Goal: Task Accomplishment & Management: Manage account settings

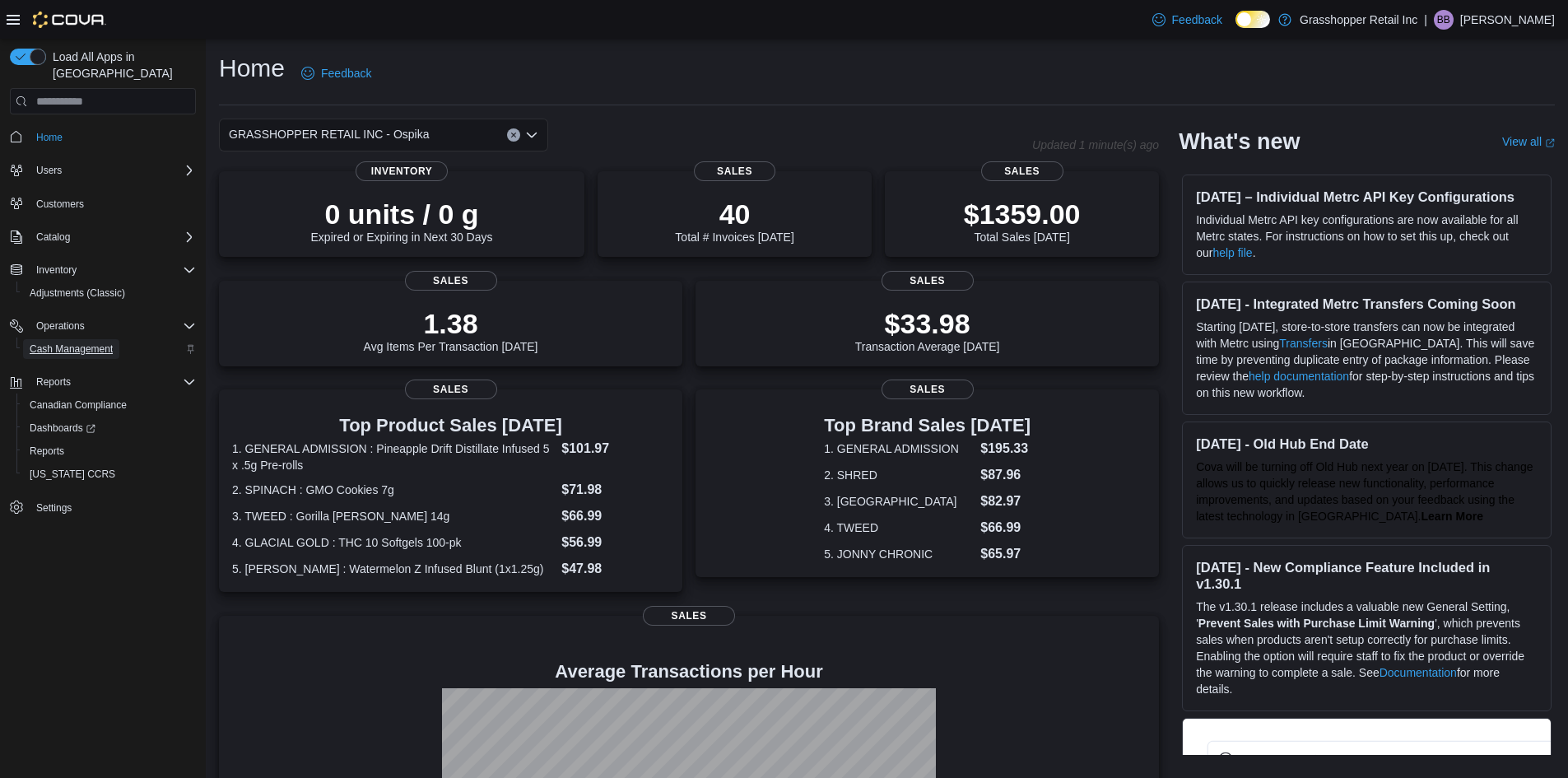
click at [90, 342] on span "Cash Management" at bounding box center [71, 349] width 84 height 13
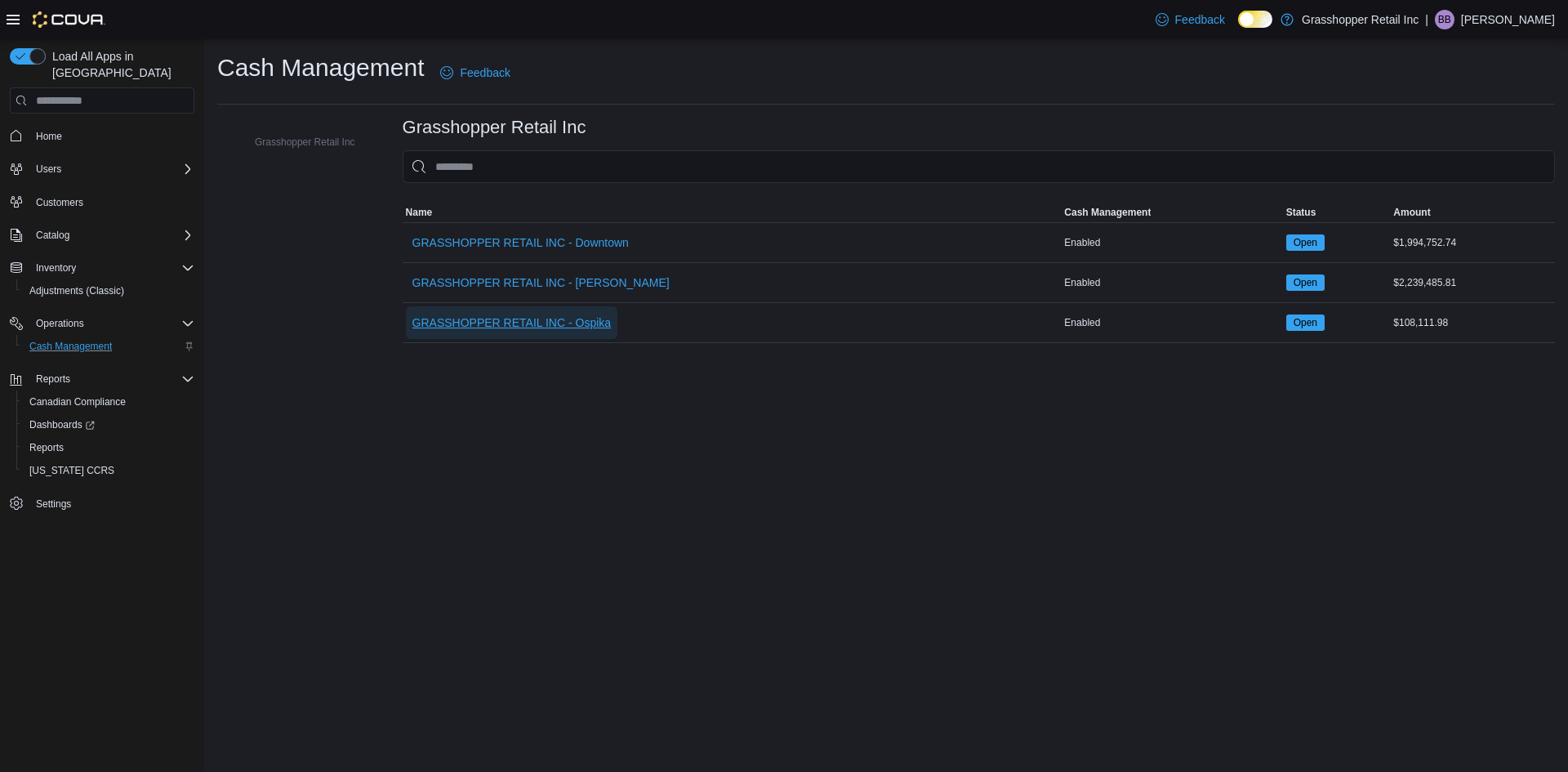
click at [596, 329] on span "GRASSHOPPER RETAIL INC - Ospika" at bounding box center [512, 323] width 199 height 17
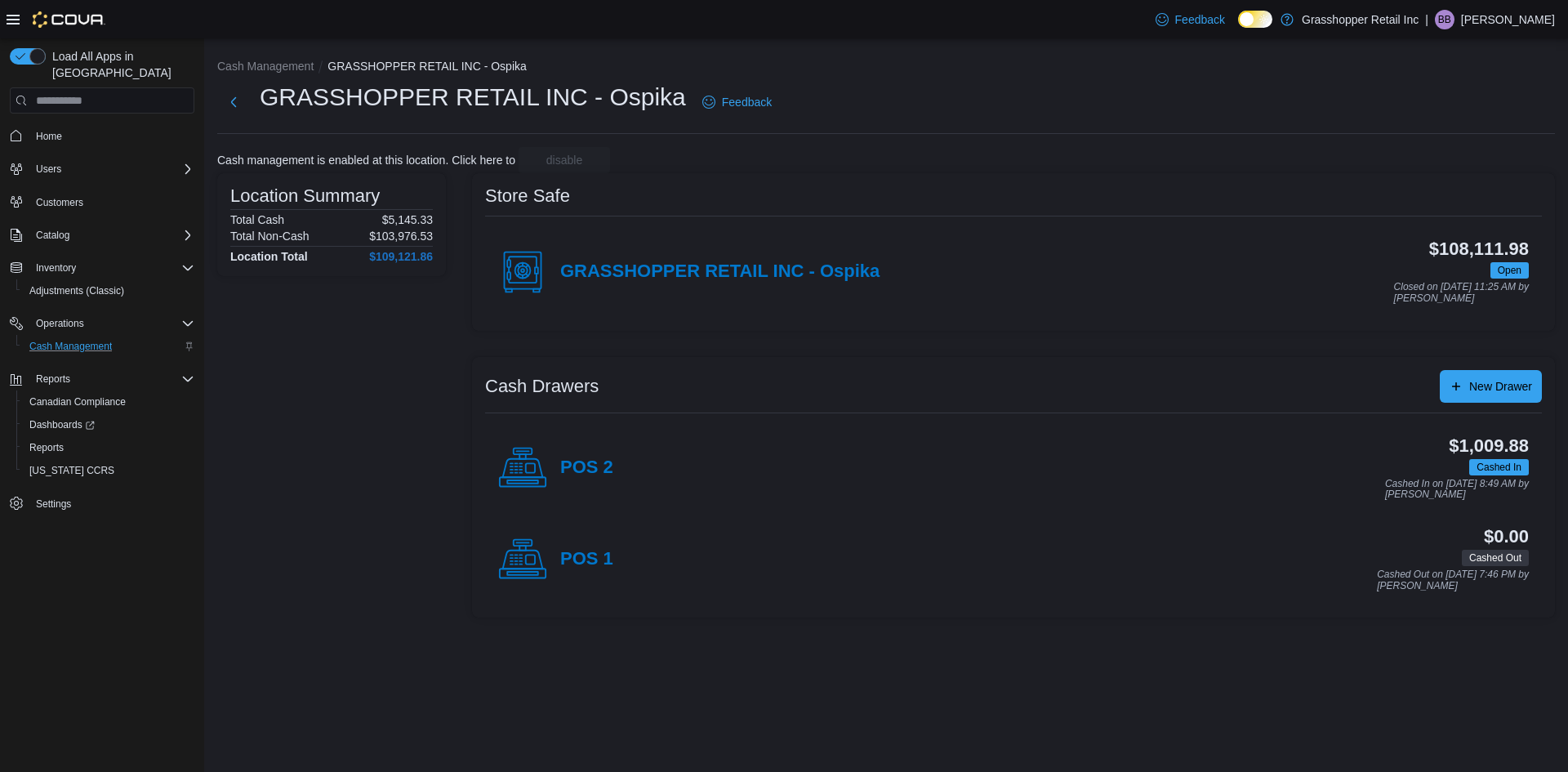
click at [588, 470] on h4 "POS 2" at bounding box center [586, 468] width 53 height 21
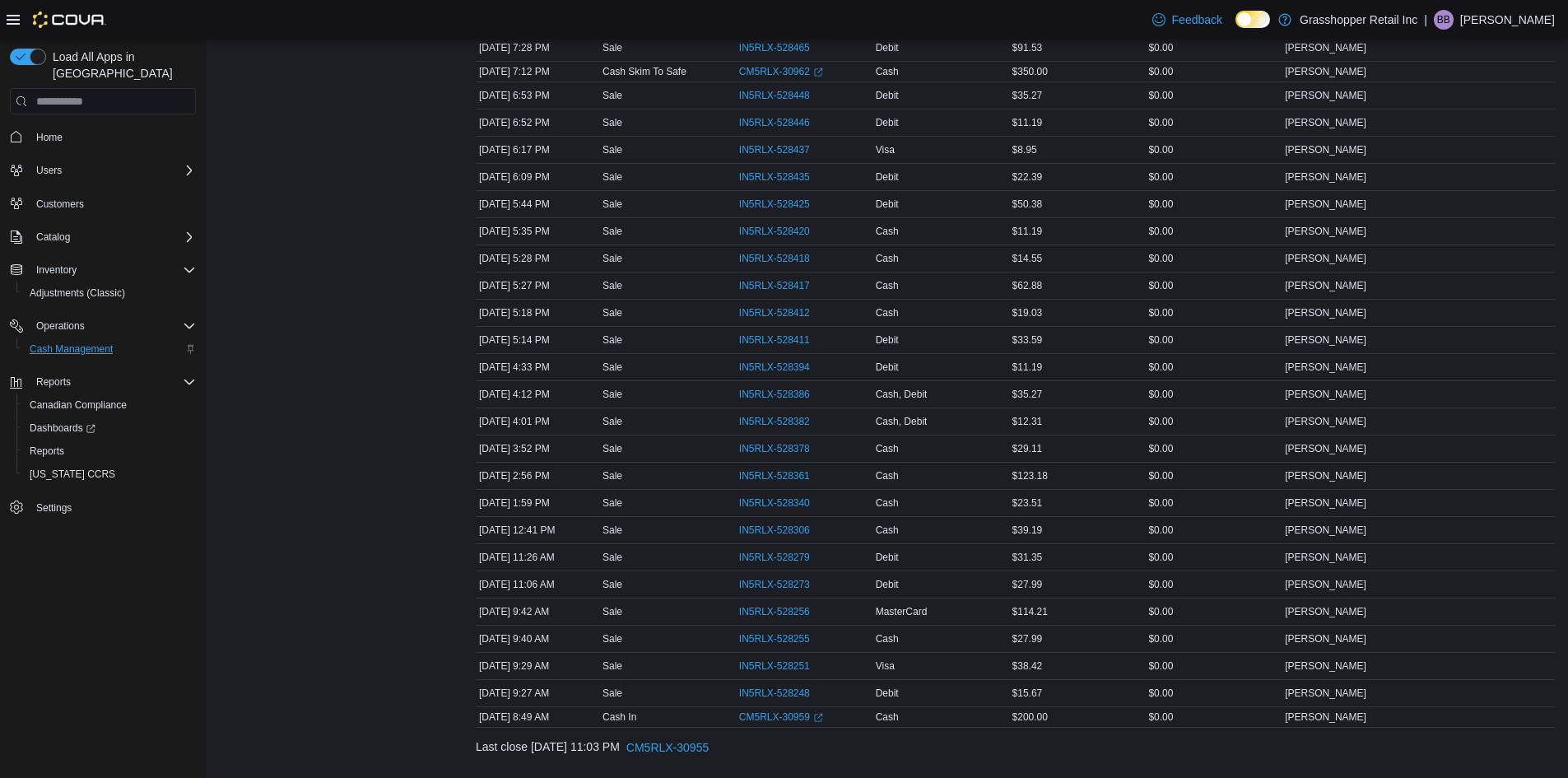
scroll to position [576, 0]
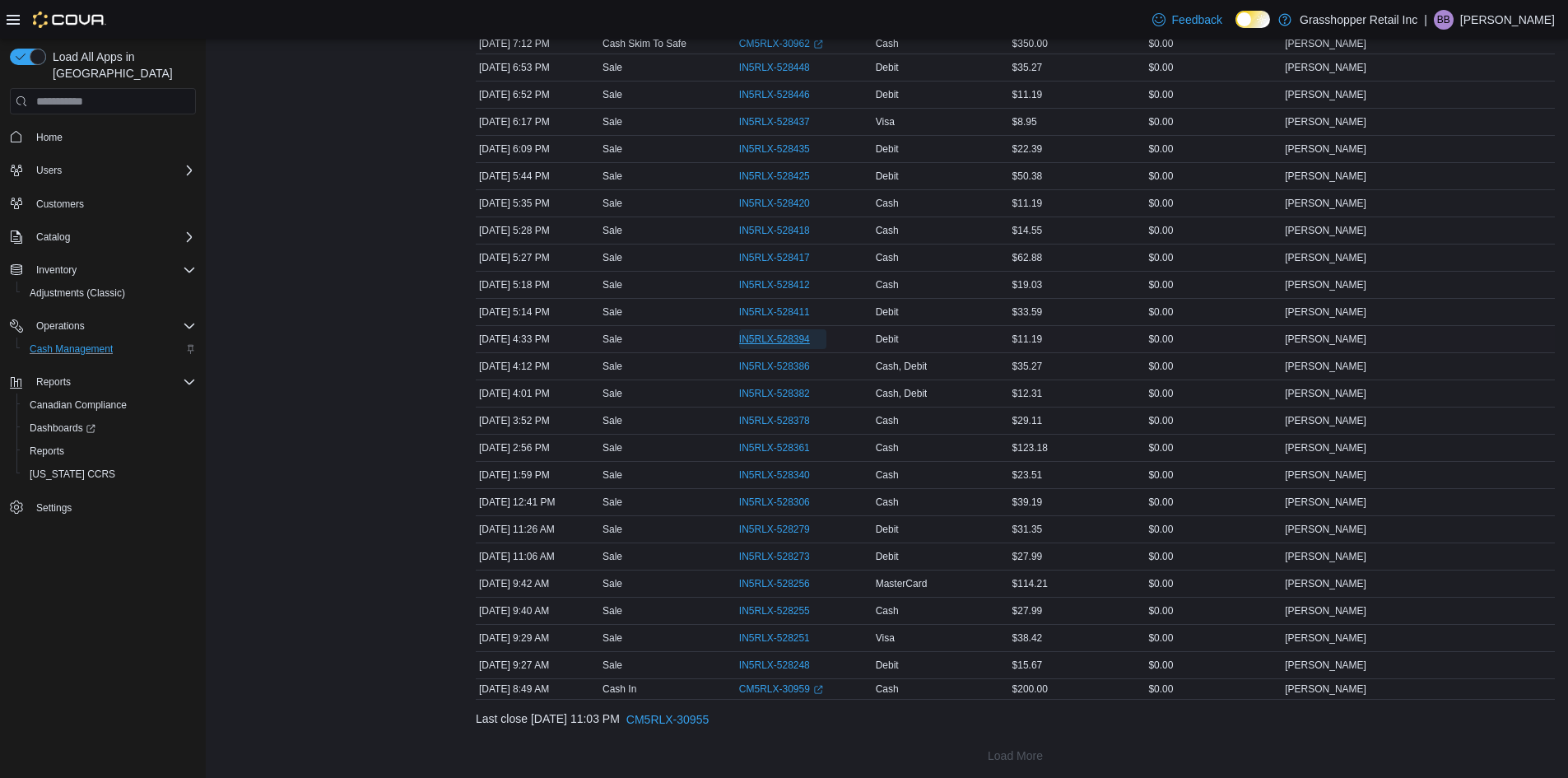
click at [751, 333] on span "IN5RLX-528394" at bounding box center [775, 339] width 71 height 13
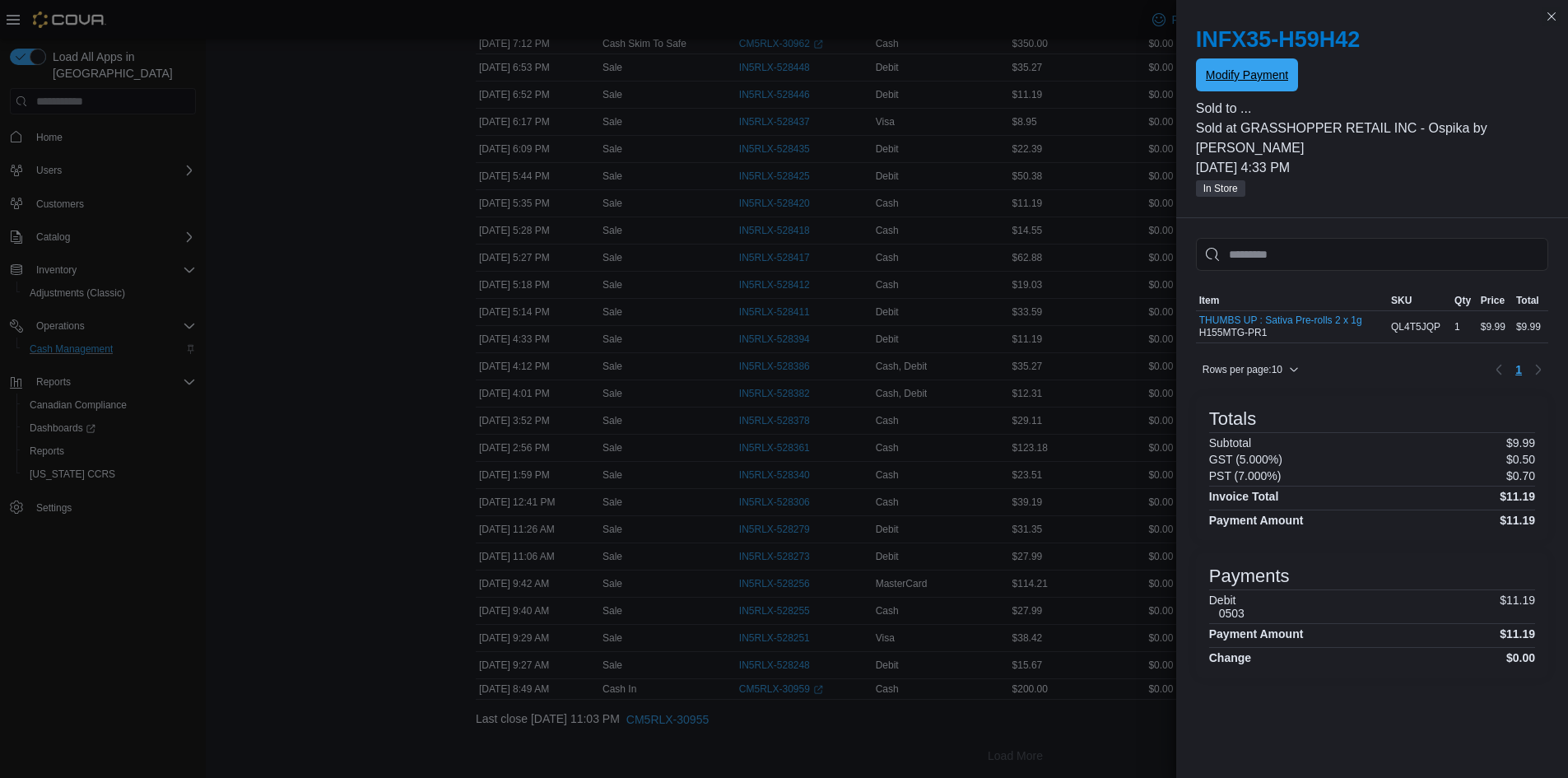
click at [1236, 69] on span "Modify Payment" at bounding box center [1247, 75] width 83 height 17
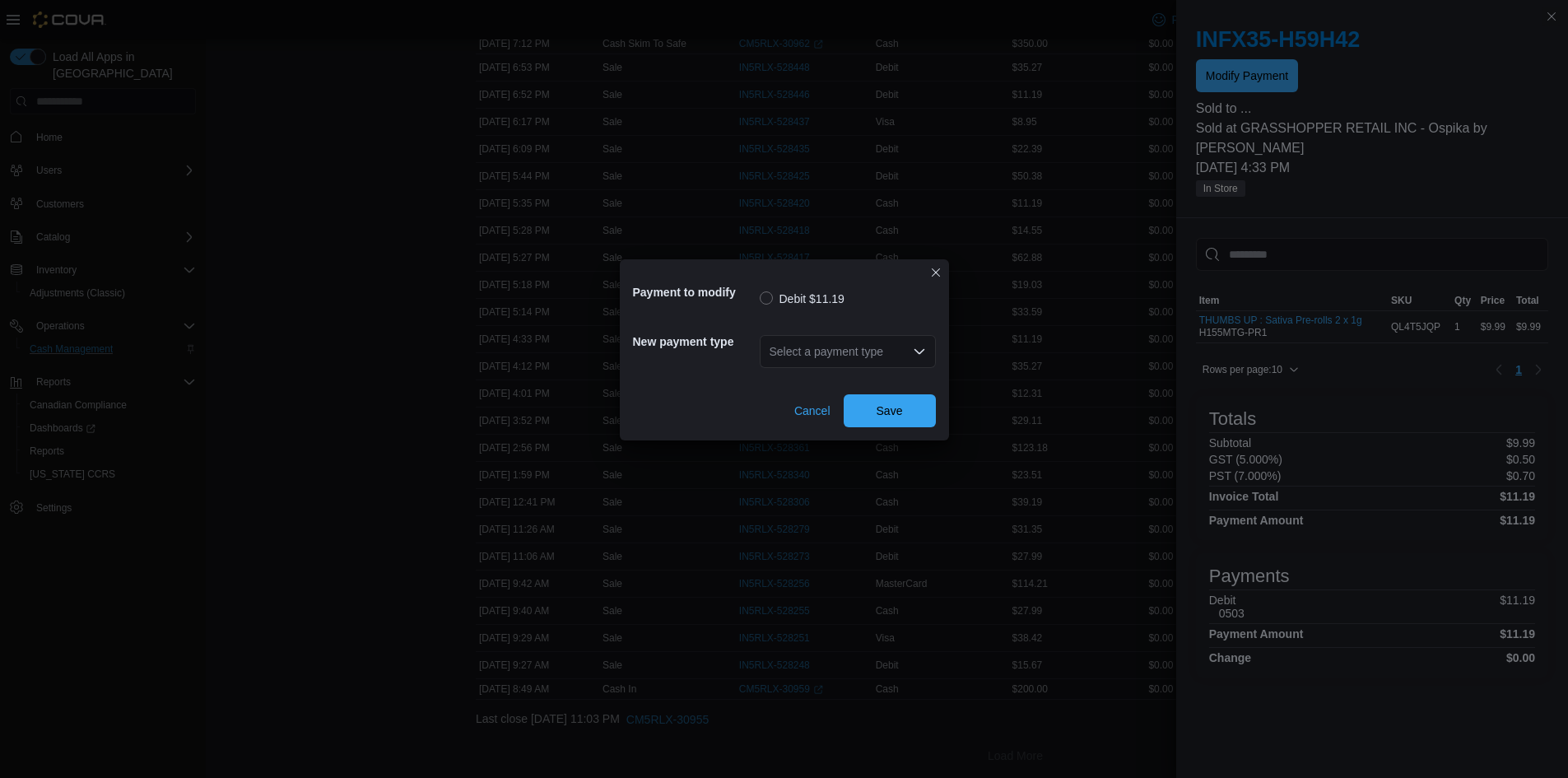
click at [924, 349] on icon "Open list of options" at bounding box center [919, 351] width 13 height 13
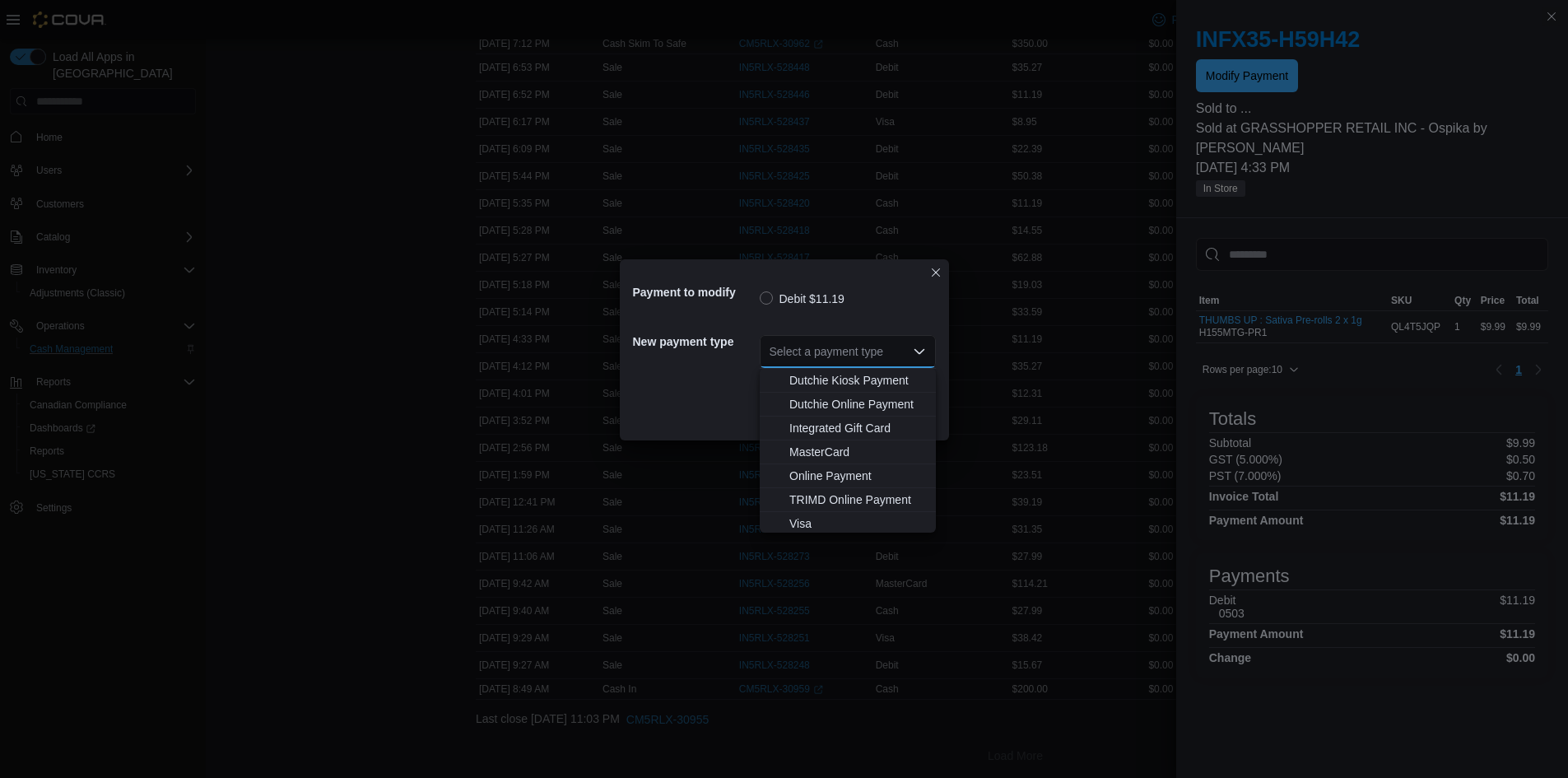
scroll to position [122, 0]
click at [828, 449] on span "MasterCard" at bounding box center [858, 448] width 137 height 17
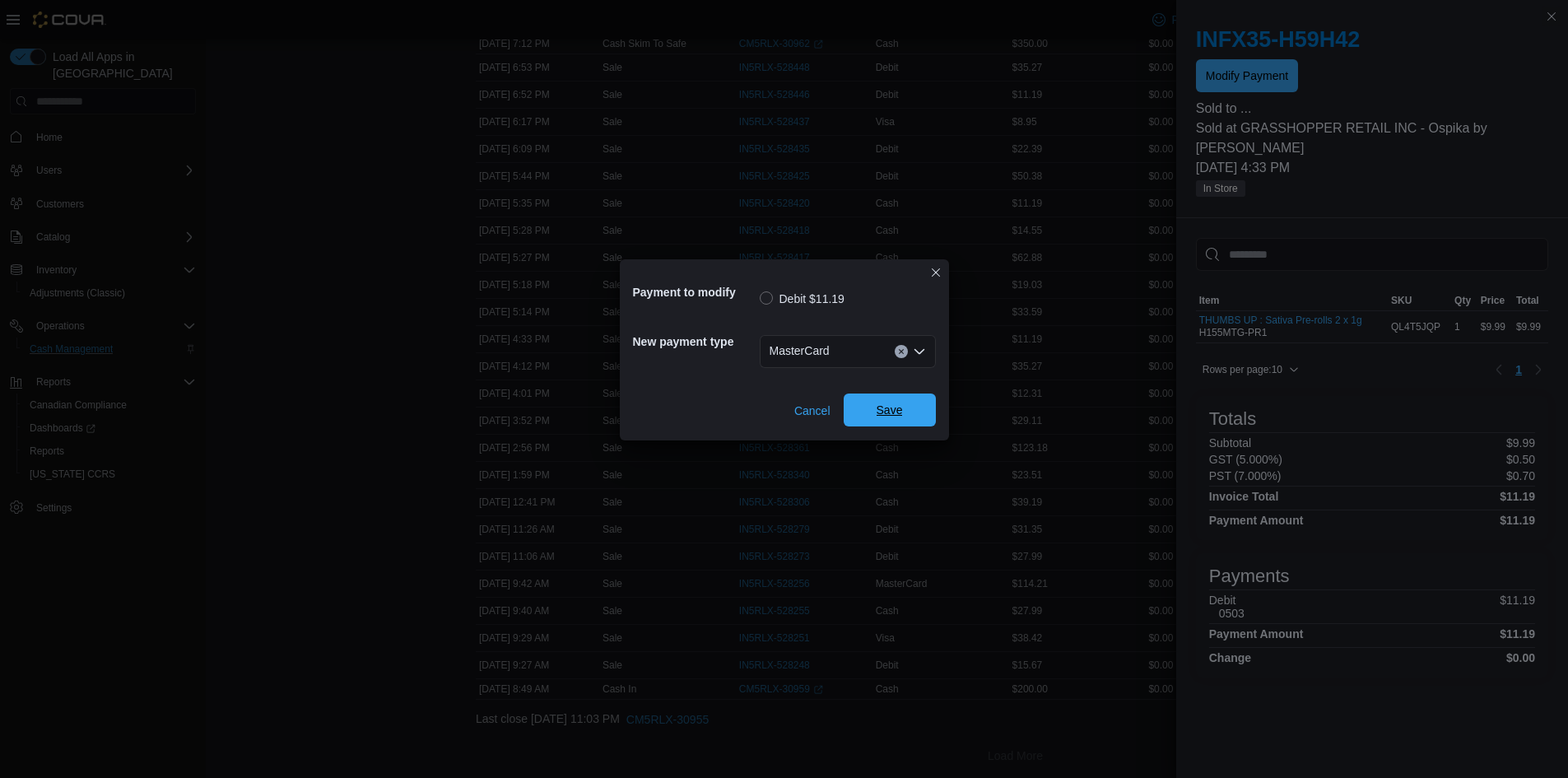
click at [896, 409] on span "Save" at bounding box center [890, 410] width 27 height 17
